Goal: Information Seeking & Learning: Learn about a topic

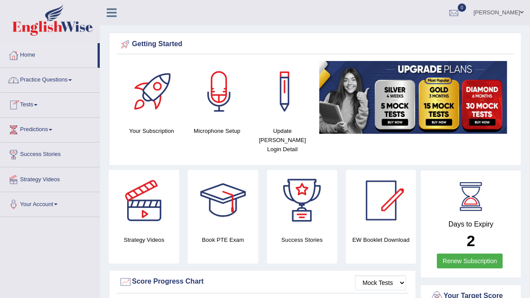
click at [37, 81] on link "Practice Questions" at bounding box center [49, 79] width 99 height 22
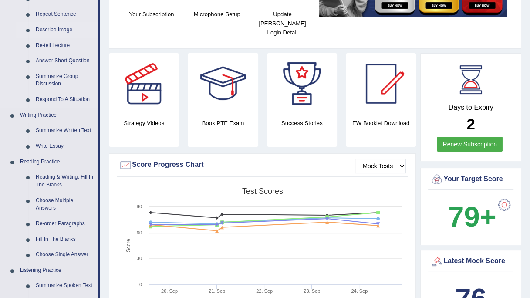
scroll to position [142, 0]
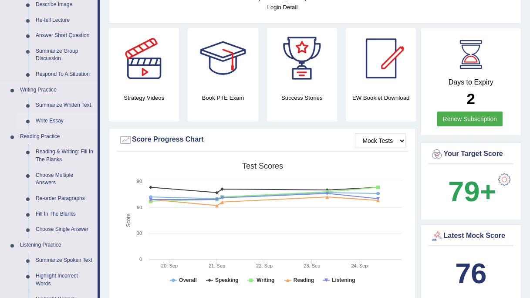
click at [50, 121] on link "Write Essay" at bounding box center [65, 121] width 66 height 16
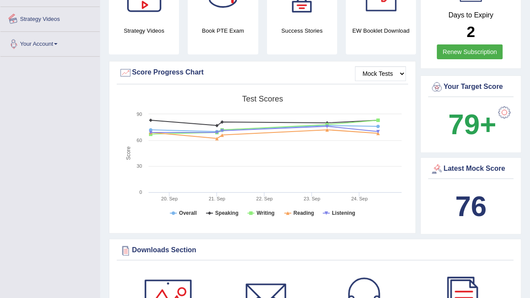
scroll to position [233, 0]
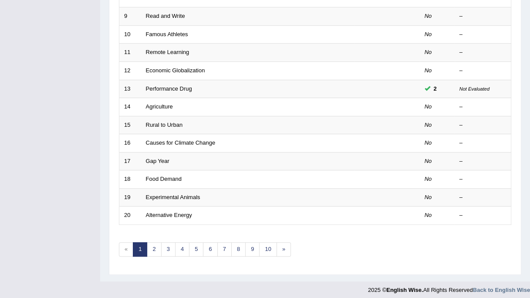
scroll to position [276, 0]
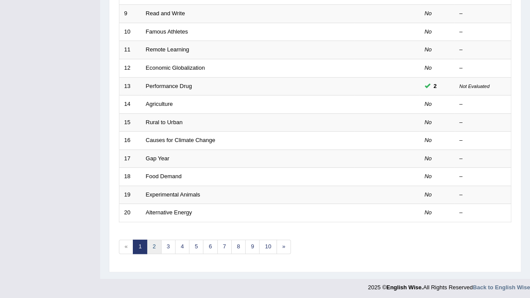
click at [154, 241] on link "2" at bounding box center [154, 246] width 14 height 14
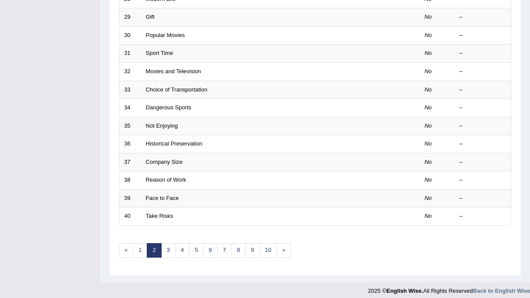
scroll to position [276, 0]
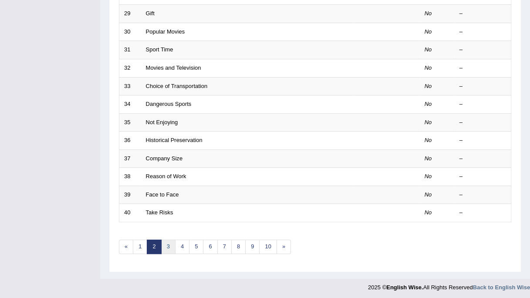
click at [167, 244] on link "3" at bounding box center [168, 246] width 14 height 14
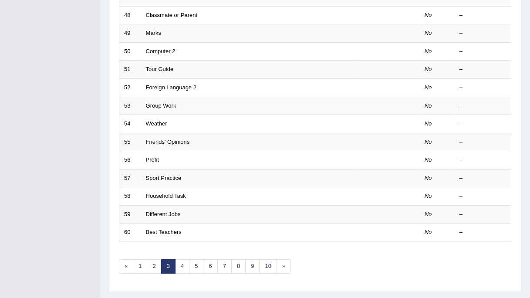
scroll to position [257, 0]
click at [183, 264] on link "4" at bounding box center [182, 265] width 14 height 14
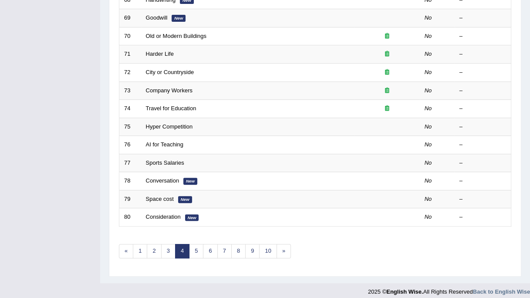
scroll to position [276, 0]
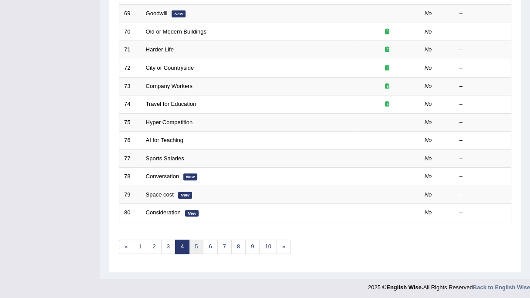
click at [195, 242] on link "5" at bounding box center [196, 246] width 14 height 14
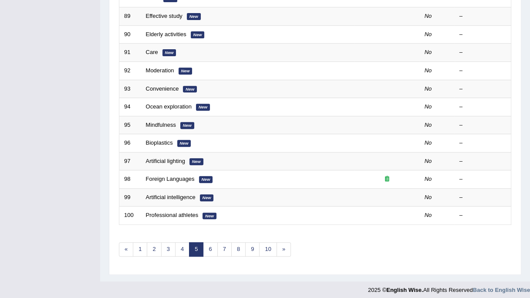
scroll to position [276, 0]
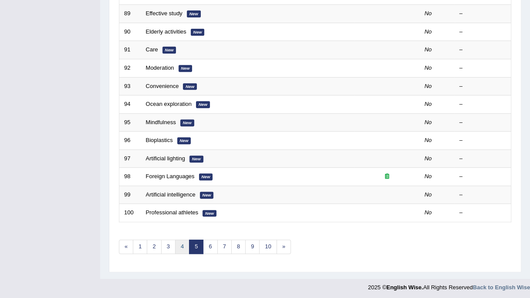
click at [180, 245] on link "4" at bounding box center [182, 246] width 14 height 14
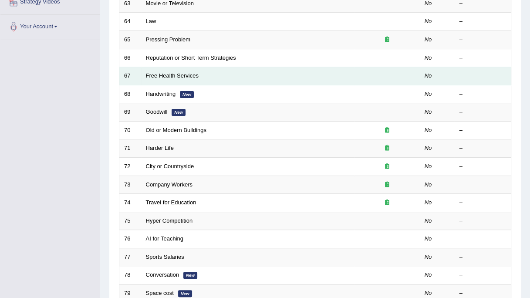
scroll to position [221, 0]
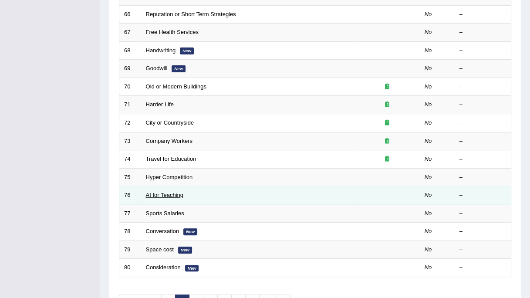
click at [174, 194] on link "AI for Teaching" at bounding box center [164, 194] width 37 height 7
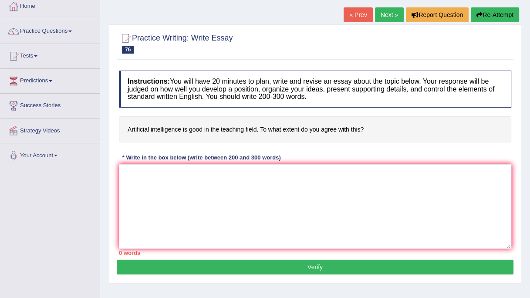
scroll to position [50, 0]
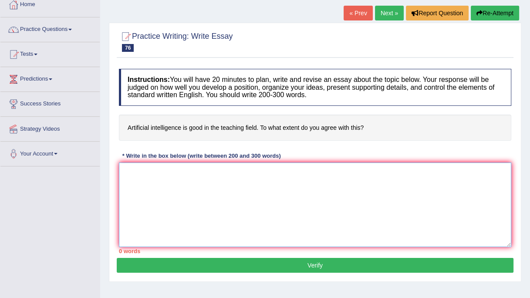
click at [186, 231] on textarea at bounding box center [315, 204] width 392 height 84
paste textarea "The increasing influence of AI use for our universities and schools has ignited…"
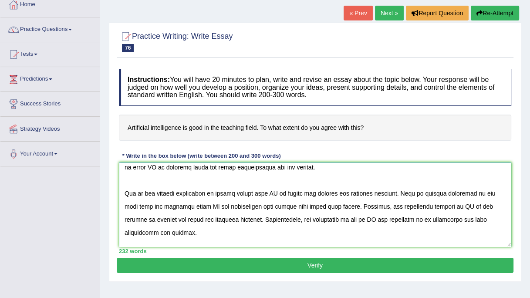
scroll to position [31, 0]
click at [121, 193] on textarea at bounding box center [315, 204] width 392 height 84
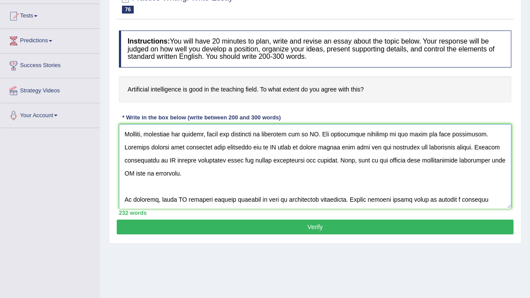
scroll to position [89, 0]
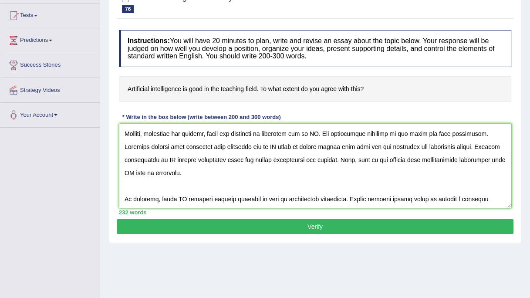
type textarea "The increasing influence of AI use for our universities and schools has ignited…"
click at [298, 224] on button "Verify" at bounding box center [315, 226] width 396 height 15
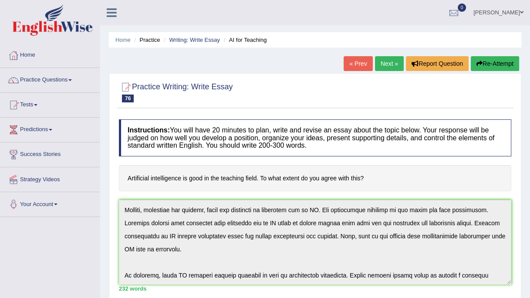
scroll to position [0, 0]
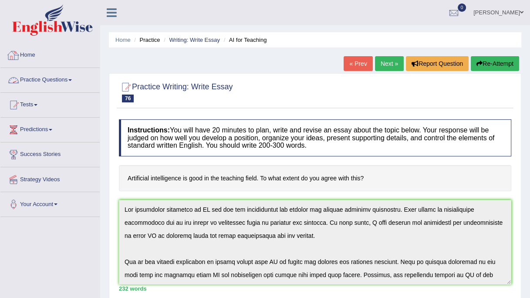
click at [29, 51] on link "Home" at bounding box center [49, 54] width 99 height 22
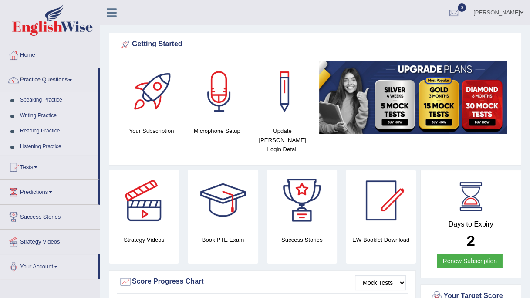
click at [38, 101] on link "Speaking Practice" at bounding box center [56, 100] width 81 height 16
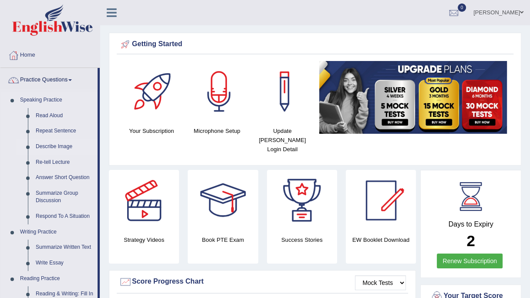
click at [51, 143] on link "Describe Image" at bounding box center [65, 147] width 66 height 16
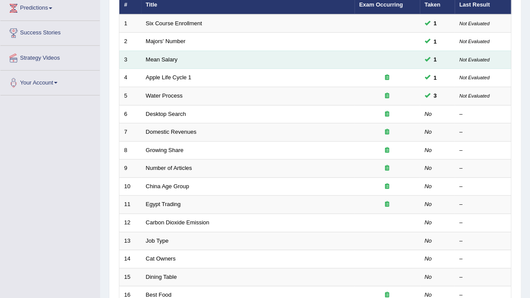
scroll to position [131, 0]
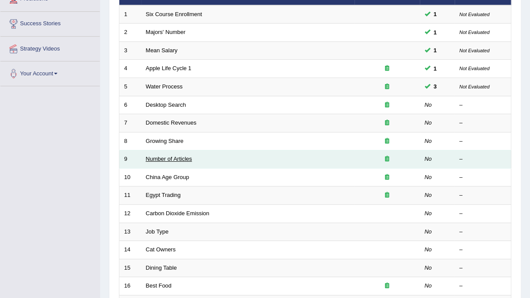
click at [164, 158] on link "Number of Articles" at bounding box center [169, 158] width 46 height 7
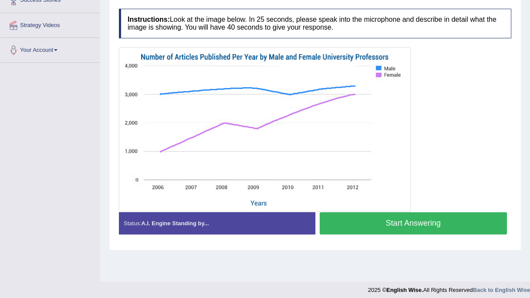
scroll to position [154, 0]
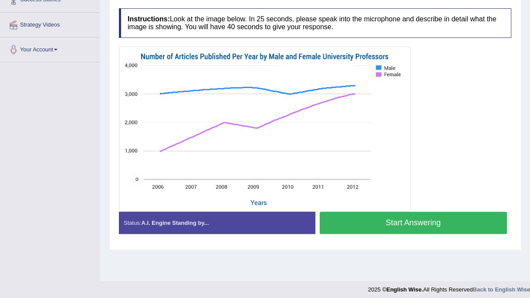
click at [379, 217] on button "Start Answering" at bounding box center [413, 222] width 188 height 22
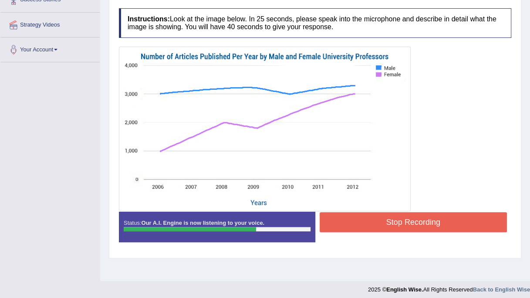
click at [379, 217] on button "Stop Recording" at bounding box center [413, 222] width 188 height 20
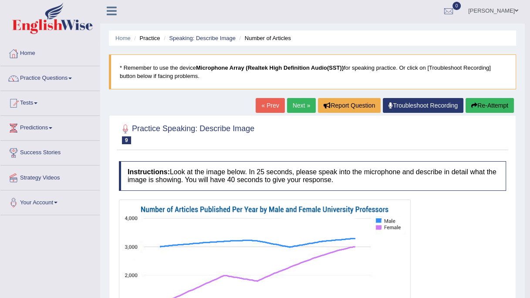
scroll to position [2, 0]
click at [294, 111] on link "Next »" at bounding box center [301, 105] width 29 height 15
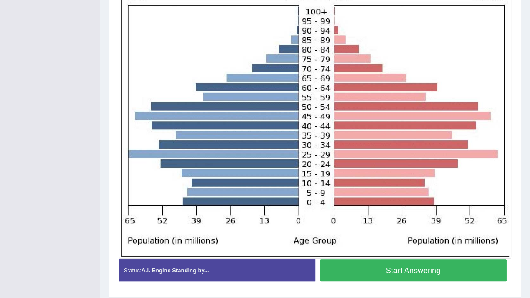
scroll to position [224, 0]
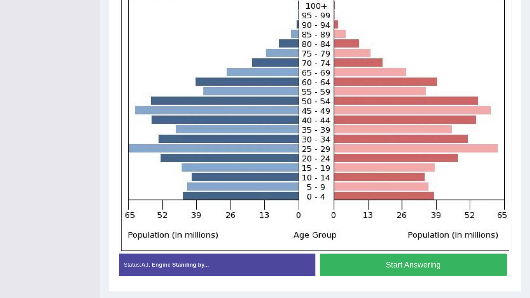
click at [381, 268] on button "Start Answering" at bounding box center [413, 264] width 188 height 22
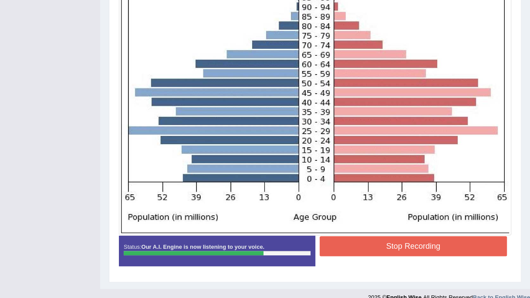
scroll to position [242, 0]
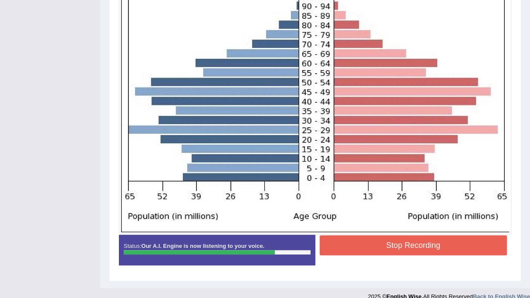
click at [362, 241] on button "Stop Recording" at bounding box center [413, 245] width 188 height 20
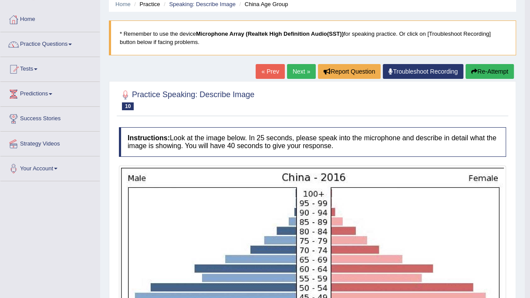
scroll to position [0, 0]
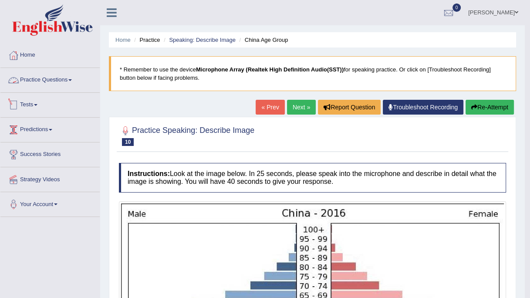
click at [29, 80] on link "Practice Questions" at bounding box center [49, 79] width 99 height 22
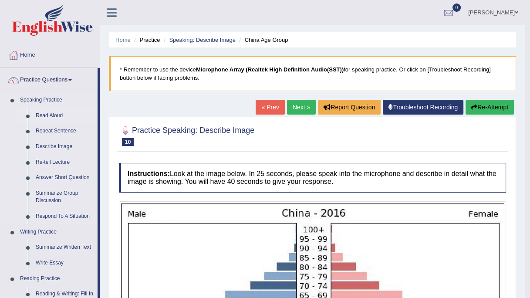
click at [44, 116] on link "Read Aloud" at bounding box center [65, 116] width 66 height 16
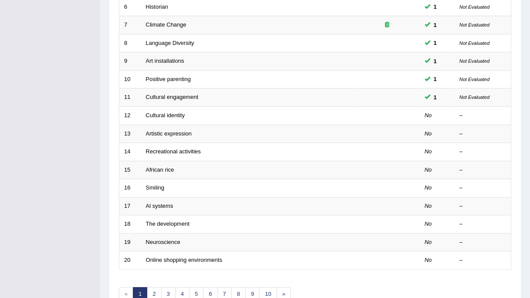
scroll to position [248, 0]
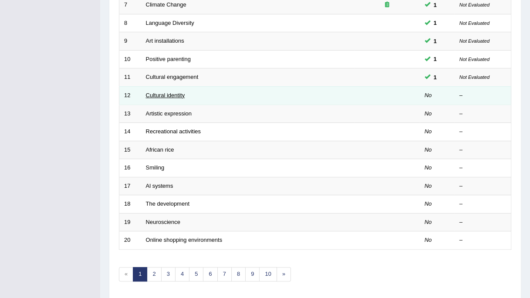
click at [161, 95] on link "Cultural identity" at bounding box center [165, 95] width 39 height 7
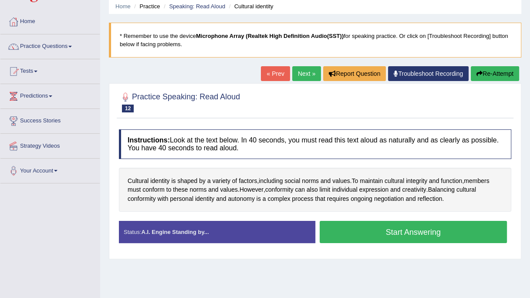
scroll to position [34, 0]
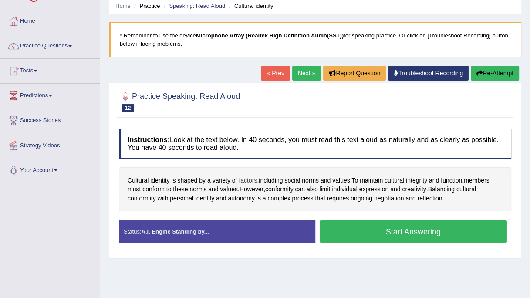
click at [249, 179] on span "factors" at bounding box center [247, 180] width 18 height 9
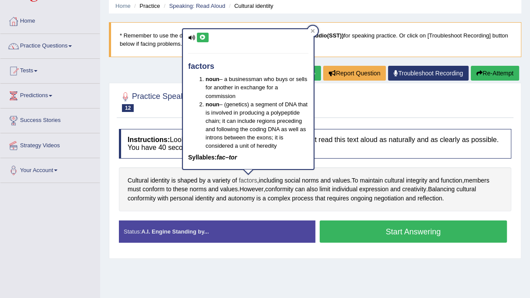
click at [249, 179] on span "factors" at bounding box center [247, 180] width 18 height 9
click at [211, 201] on span "identity" at bounding box center [204, 198] width 19 height 9
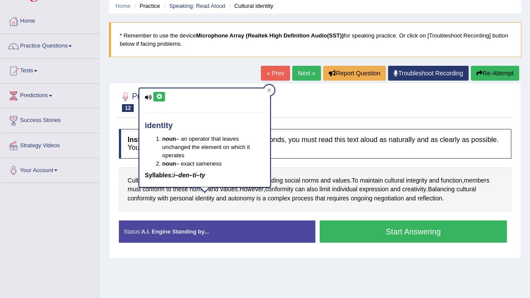
click at [287, 215] on div "Instructions: Look at the text below. In 40 seconds, you must read this text al…" at bounding box center [315, 188] width 396 height 129
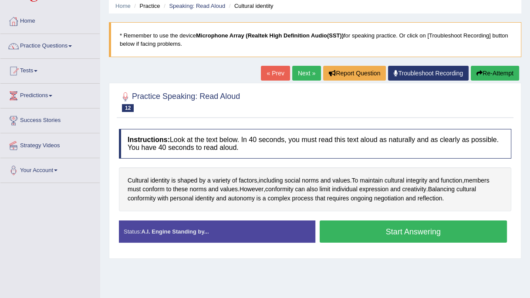
click at [363, 229] on button "Start Answering" at bounding box center [413, 231] width 188 height 22
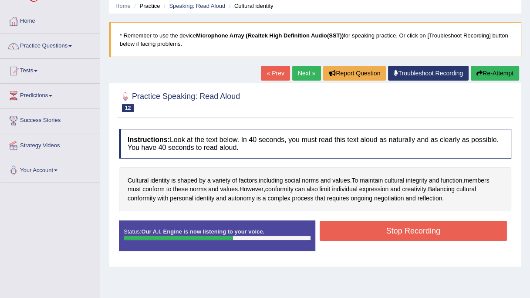
click at [363, 229] on button "Stop Recording" at bounding box center [413, 231] width 188 height 20
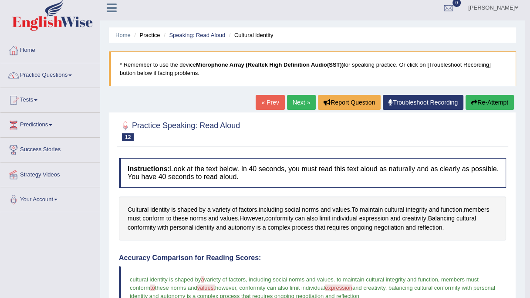
scroll to position [0, 0]
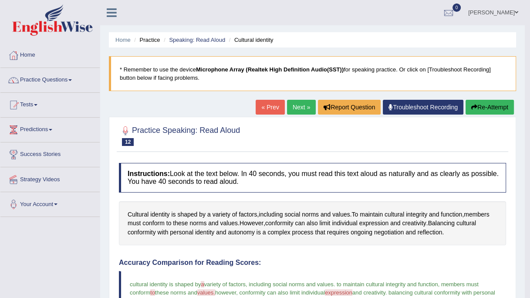
click at [296, 111] on link "Next »" at bounding box center [301, 107] width 29 height 15
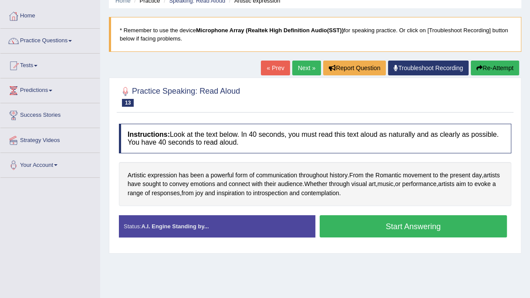
scroll to position [49, 0]
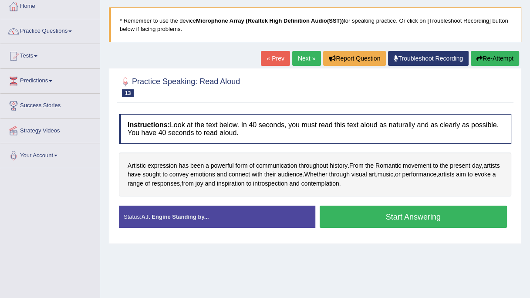
click at [367, 218] on button "Start Answering" at bounding box center [413, 216] width 188 height 22
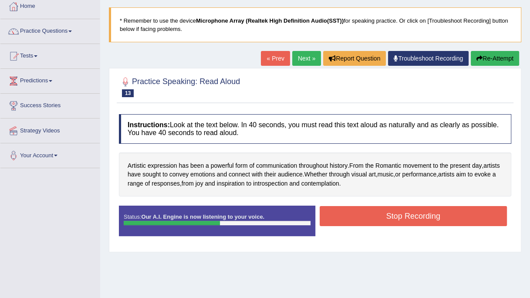
click at [367, 218] on button "Stop Recording" at bounding box center [413, 216] width 188 height 20
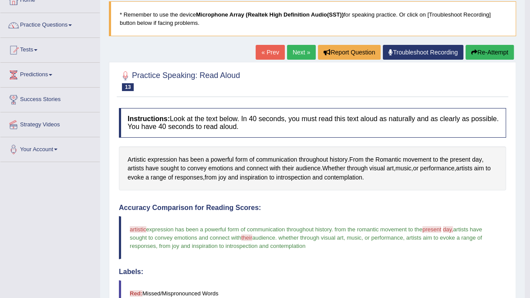
scroll to position [54, 0]
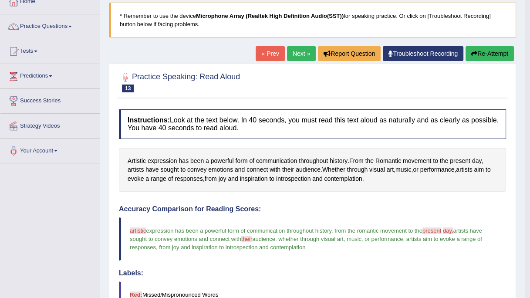
click at [292, 56] on link "Next »" at bounding box center [301, 53] width 29 height 15
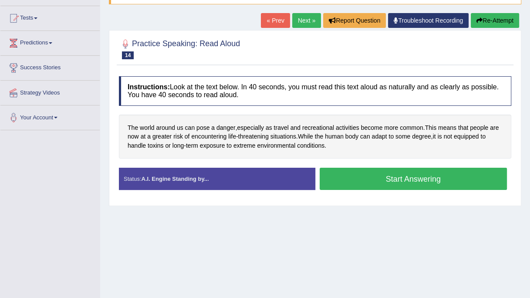
scroll to position [87, 0]
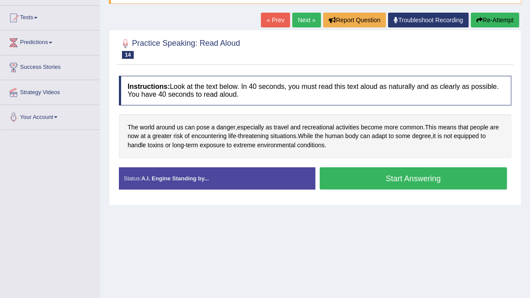
click at [345, 181] on button "Start Answering" at bounding box center [413, 178] width 188 height 22
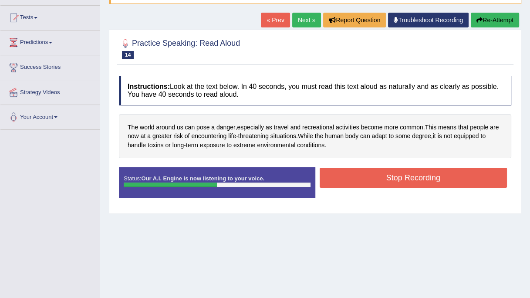
click at [345, 181] on button "Stop Recording" at bounding box center [413, 178] width 188 height 20
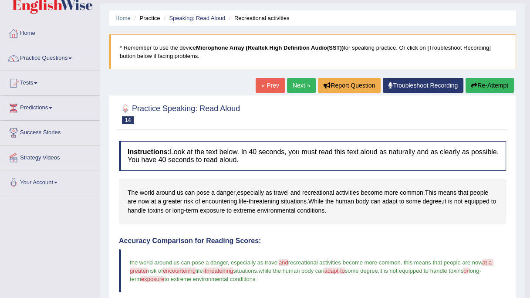
scroll to position [0, 0]
